Goal: Transaction & Acquisition: Purchase product/service

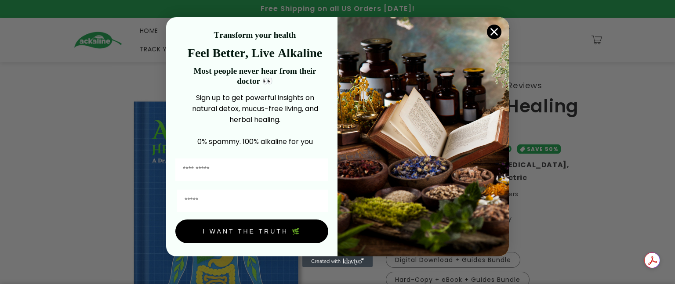
click at [186, 172] on input "First Name" at bounding box center [251, 170] width 153 height 22
type input "******"
type input "**********"
click at [235, 230] on button "I WANT THE TRUTH 🌿" at bounding box center [251, 232] width 153 height 24
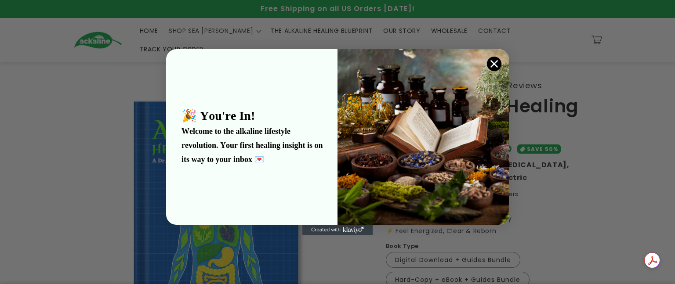
drag, startPoint x: 626, startPoint y: 216, endPoint x: 598, endPoint y: 222, distance: 28.3
click at [623, 215] on div "Close dialog 🎉 You're In! Welcome to the alkaline lifestyle revolution. Your fi…" at bounding box center [337, 142] width 675 height 284
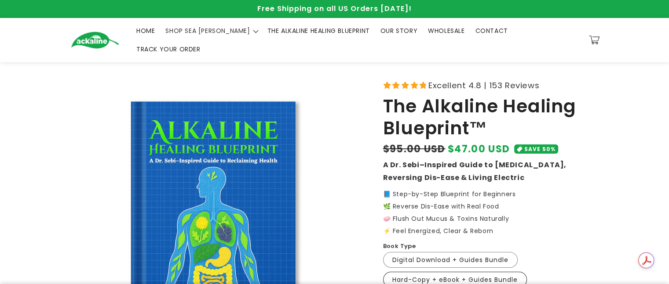
click at [448, 272] on label "Hard-Copy + eBook + Guides Bundle Variant sold out or unavailable" at bounding box center [455, 280] width 144 height 16
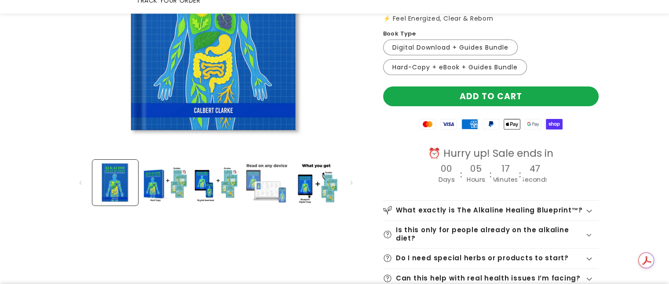
scroll to position [264, 0]
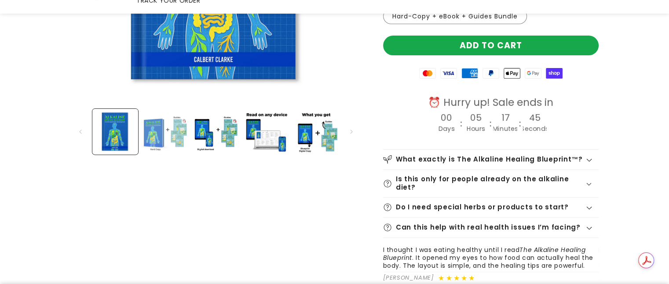
click at [150, 127] on button "Load image 2 in gallery view" at bounding box center [165, 132] width 46 height 46
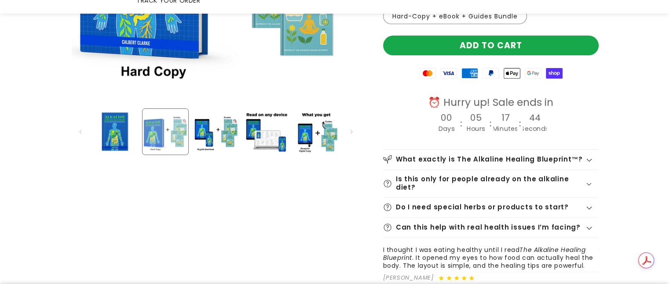
scroll to position [0, 308]
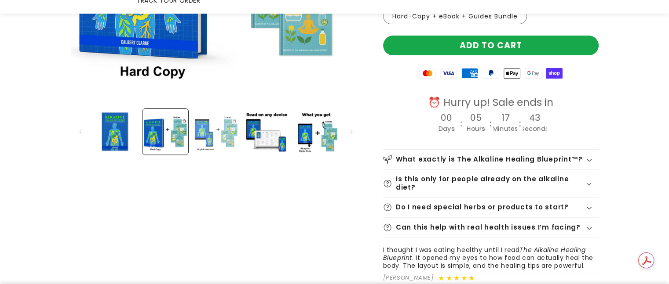
click at [202, 121] on button "Load image 3 in gallery view" at bounding box center [216, 132] width 46 height 46
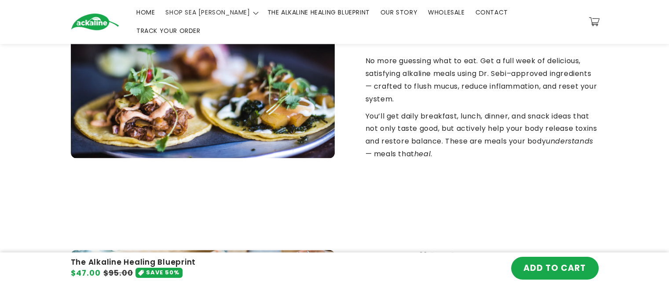
scroll to position [1187, 0]
